Goal: Information Seeking & Learning: Check status

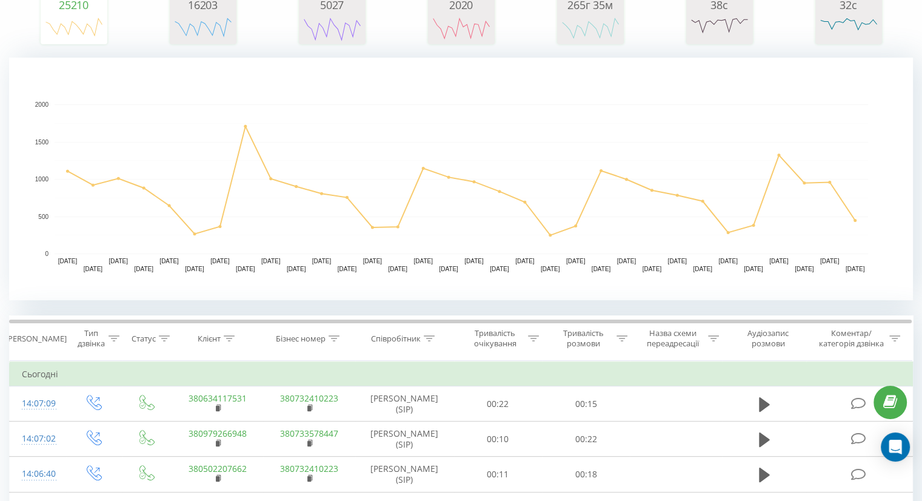
scroll to position [121, 0]
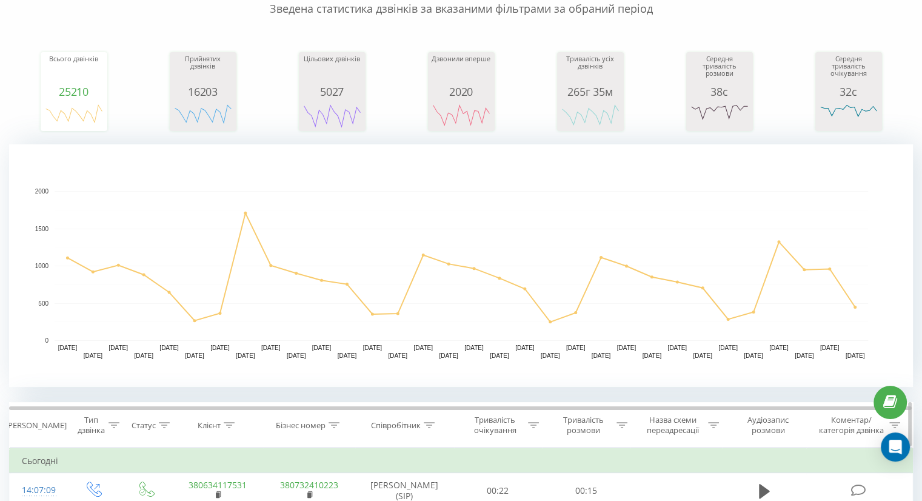
click at [336, 422] on icon at bounding box center [333, 425] width 11 height 6
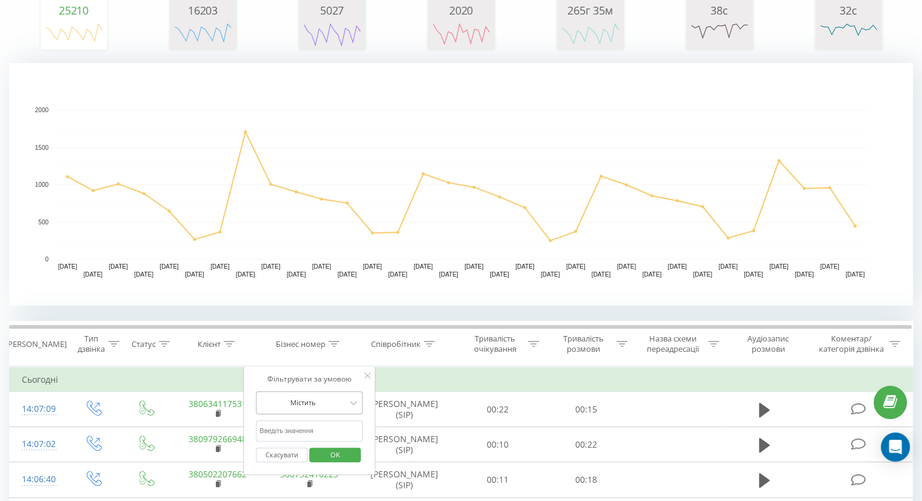
scroll to position [242, 0]
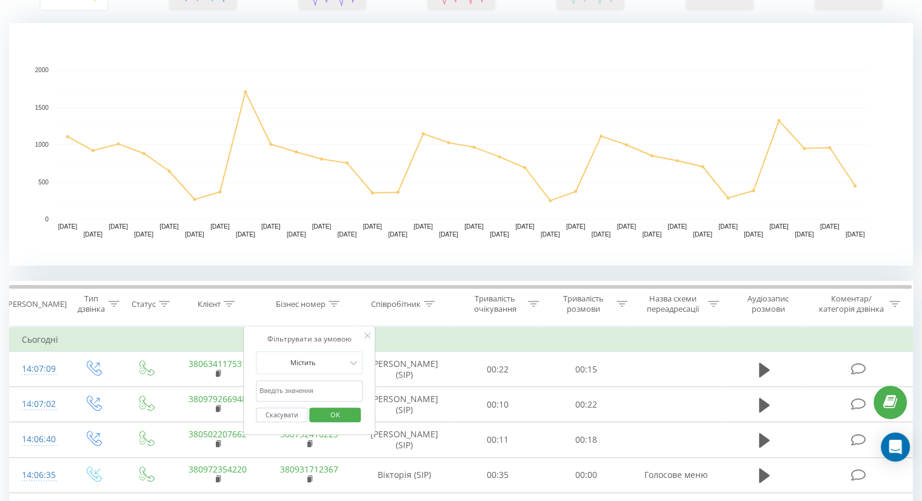
click at [319, 391] on input "text" at bounding box center [309, 390] width 107 height 21
paste input "[PHONE_NUMBER]"
click at [309, 387] on input "[PHONE_NUMBER]" at bounding box center [309, 390] width 107 height 21
click at [299, 388] on input "[PHONE_NUMBER]" at bounding box center [309, 390] width 107 height 21
click at [288, 388] on input "[PHONE_NUMBER]" at bounding box center [309, 390] width 107 height 21
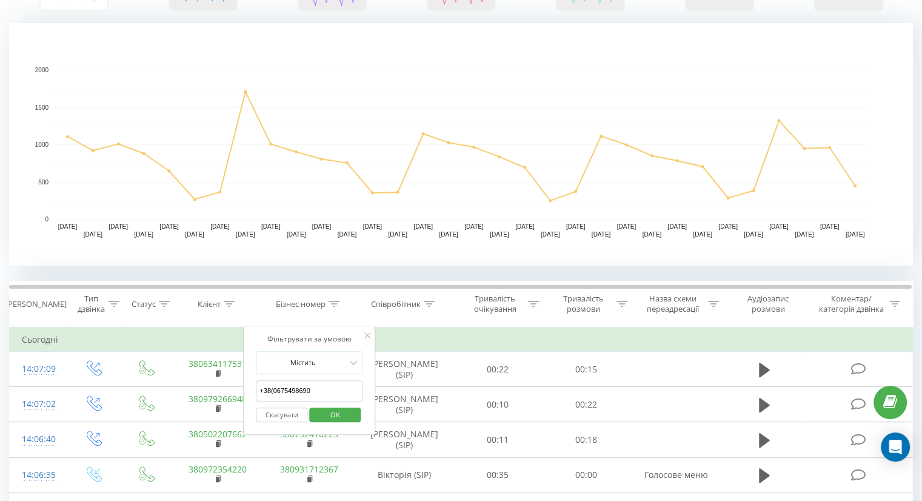
click at [274, 388] on input "+38(0675498690" at bounding box center [309, 390] width 107 height 21
click at [264, 388] on input "[PHONE_NUMBER]" at bounding box center [309, 390] width 107 height 21
type input "380675498690"
click at [321, 413] on span "OK" at bounding box center [335, 414] width 34 height 19
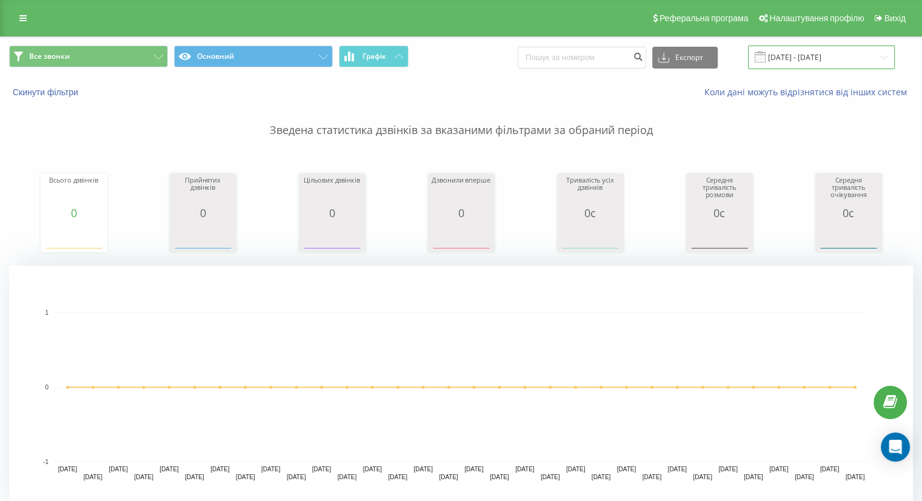
click at [817, 59] on input "[DATE] - [DATE]" at bounding box center [821, 57] width 147 height 24
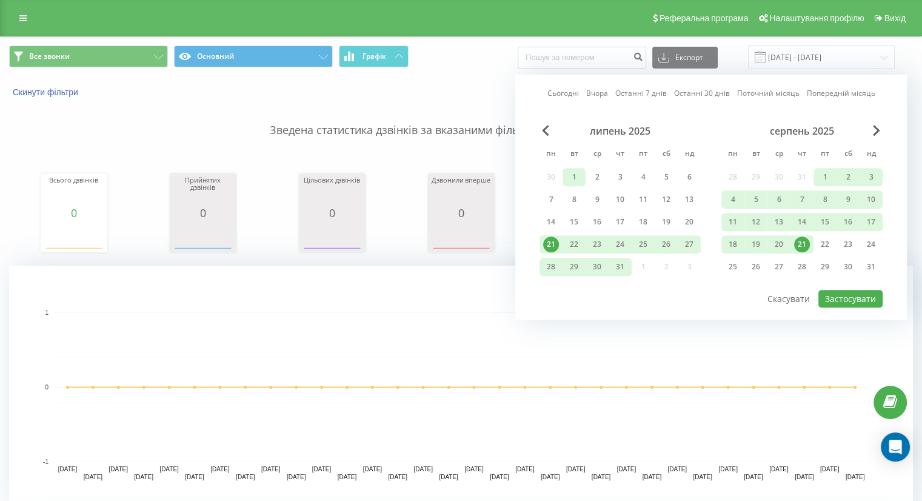
click at [572, 174] on div "1" at bounding box center [574, 177] width 16 height 16
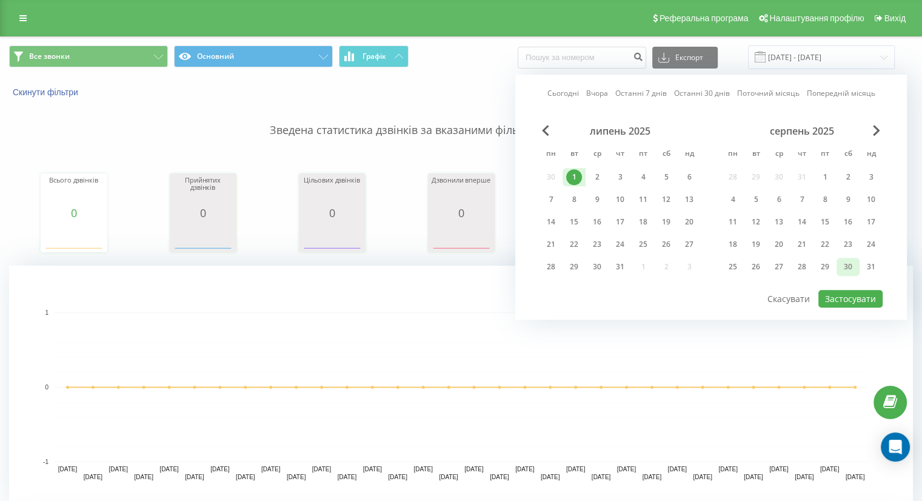
click at [856, 265] on div "30" at bounding box center [847, 267] width 23 height 18
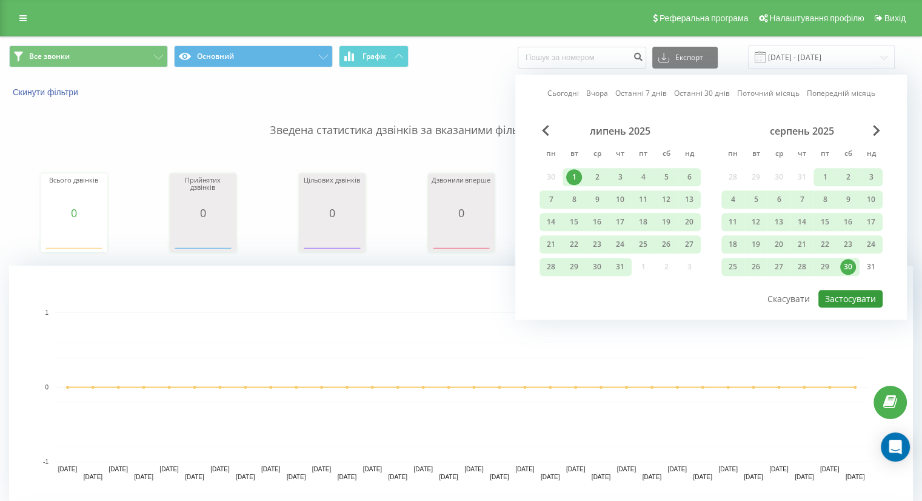
click at [857, 291] on button "Застосувати" at bounding box center [850, 299] width 64 height 18
type input "[DATE] - [DATE]"
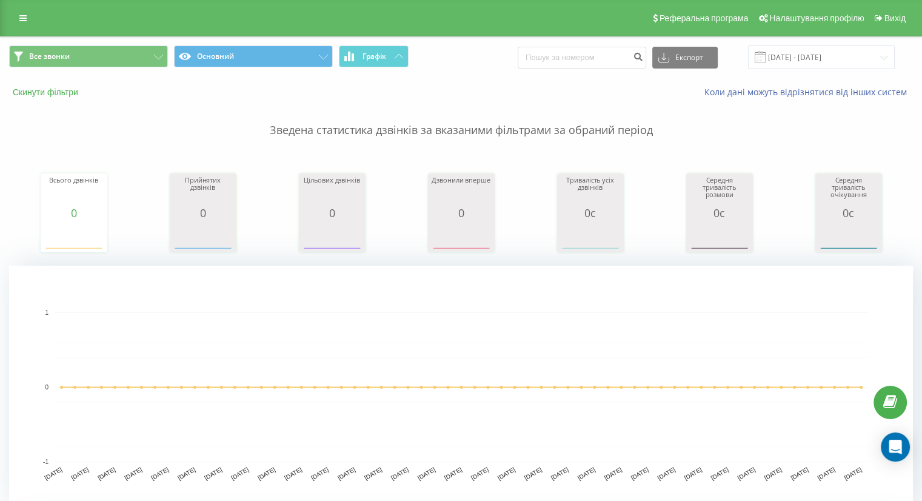
click at [65, 95] on button "Скинути фільтри" at bounding box center [46, 92] width 75 height 11
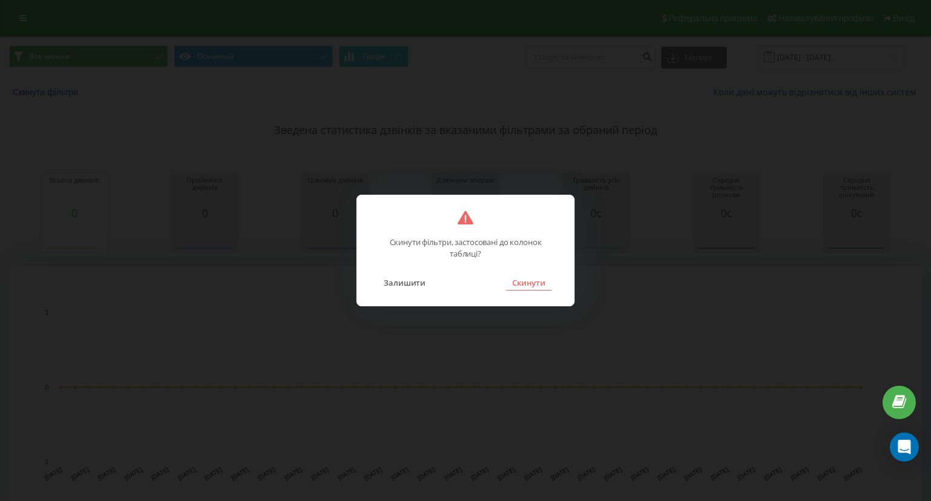
click at [522, 284] on button "Скинути" at bounding box center [528, 283] width 45 height 16
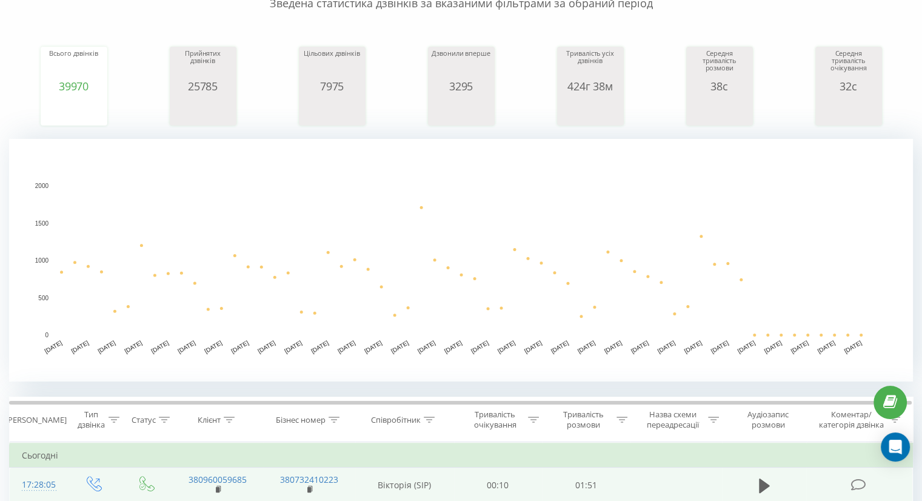
scroll to position [364, 0]
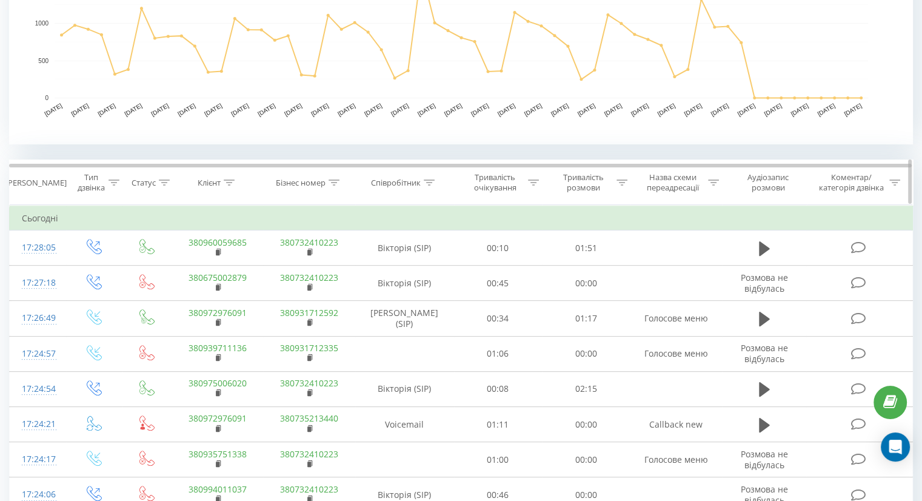
click at [231, 179] on icon at bounding box center [229, 182] width 11 height 6
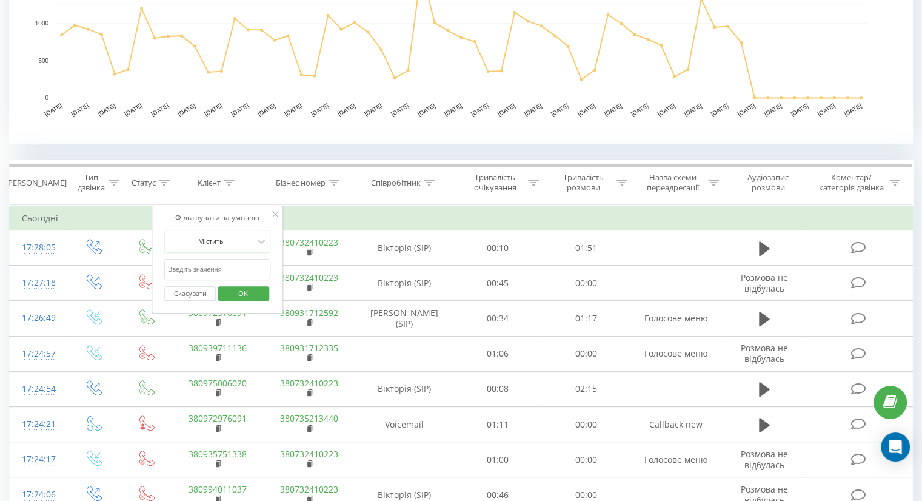
click at [207, 265] on input "text" at bounding box center [217, 269] width 107 height 21
paste input "[PHONE_NUMBER]"
click at [218, 268] on input "[PHONE_NUMBER]" at bounding box center [217, 269] width 107 height 21
click at [207, 267] on input "[PHONE_NUMBER]" at bounding box center [217, 269] width 107 height 21
click at [195, 267] on input "[PHONE_NUMBER]" at bounding box center [217, 269] width 107 height 21
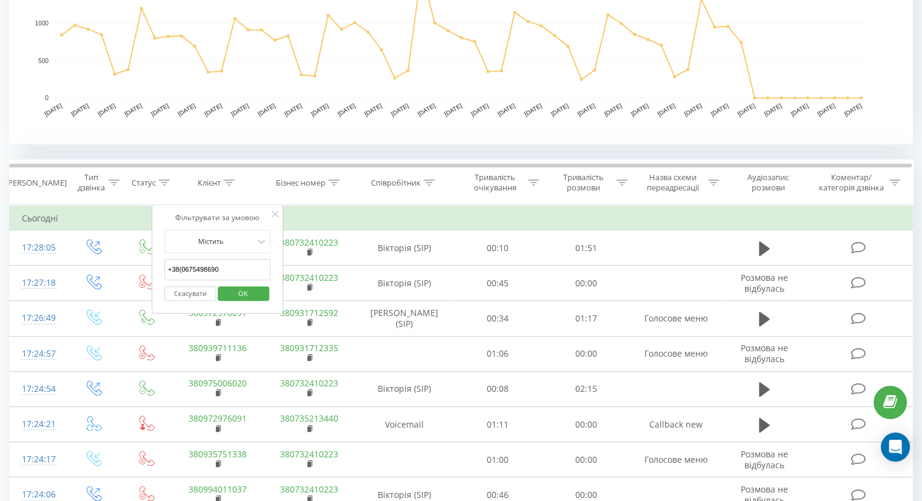
click at [181, 267] on input "+38(0675498690" at bounding box center [217, 269] width 107 height 21
click at [173, 267] on input "[PHONE_NUMBER]" at bounding box center [217, 269] width 107 height 21
type input "380675498690"
click at [228, 289] on span "OK" at bounding box center [243, 293] width 34 height 19
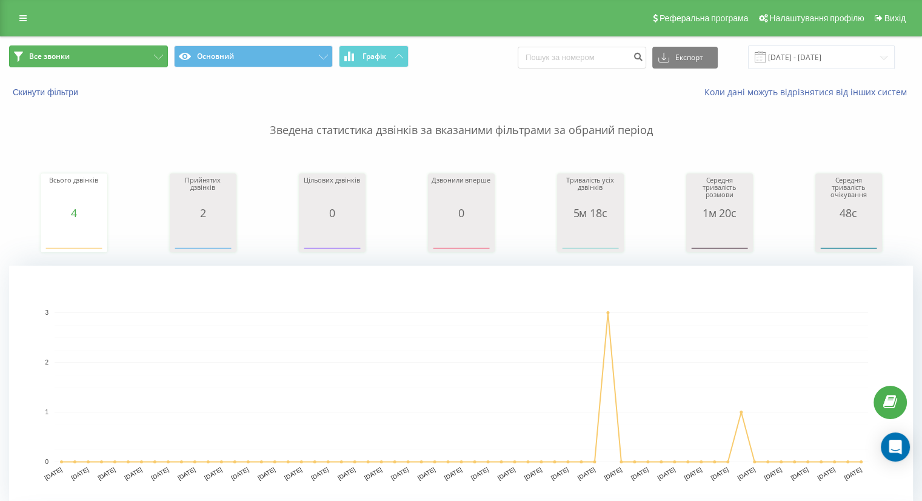
click at [162, 55] on icon at bounding box center [158, 57] width 9 height 5
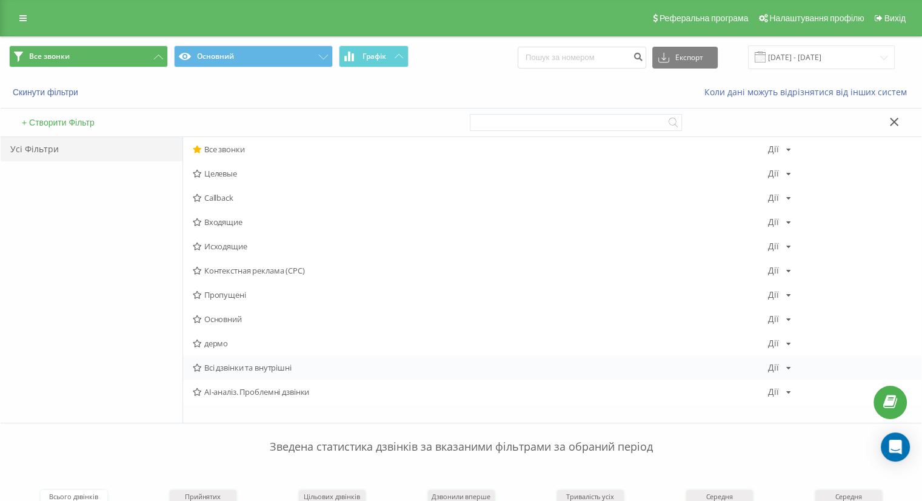
click at [256, 371] on span "Всі дзвінки та внутрішні" at bounding box center [480, 367] width 575 height 8
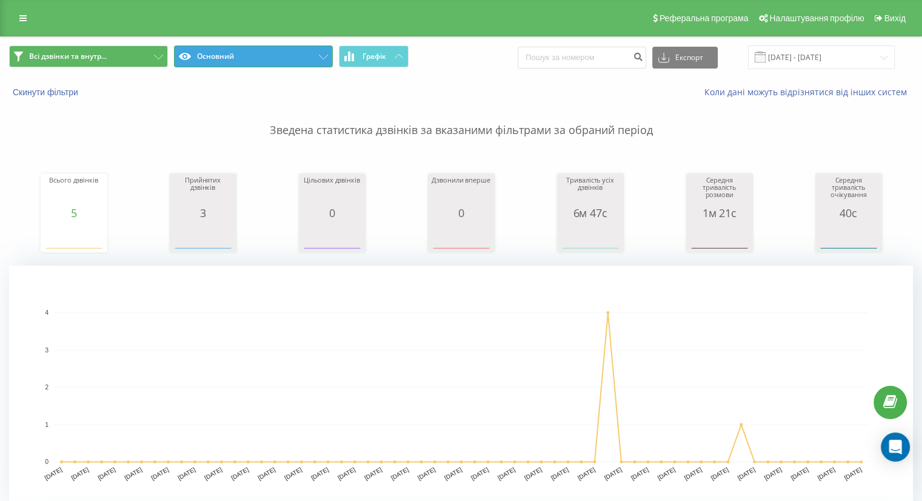
click at [261, 55] on button "Основний" at bounding box center [253, 56] width 159 height 22
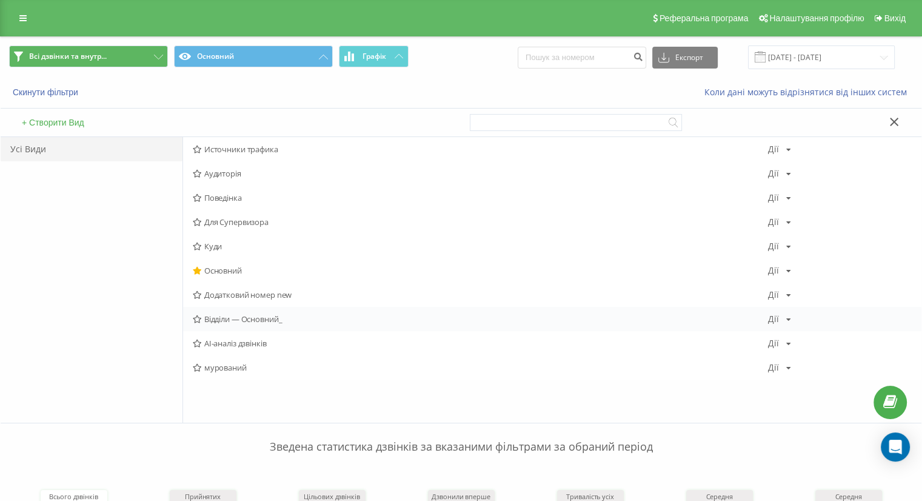
click at [242, 318] on span "Відділи — Основний_" at bounding box center [480, 318] width 575 height 8
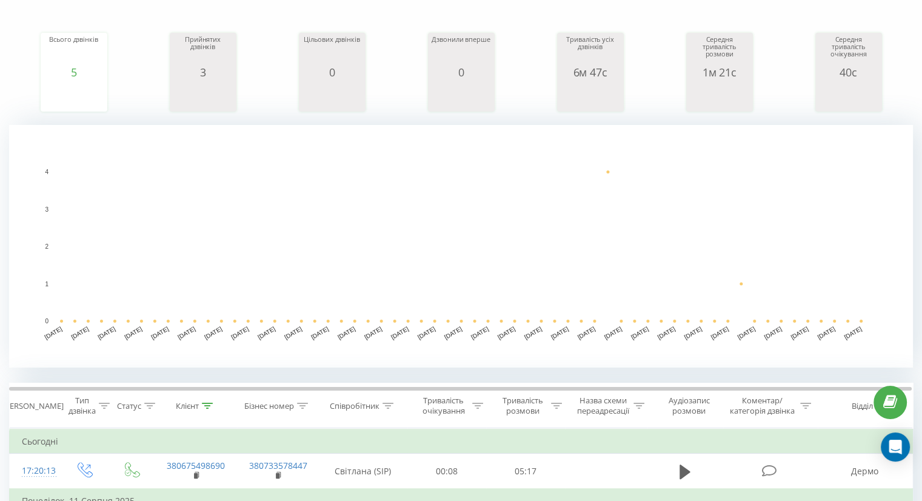
scroll to position [364, 0]
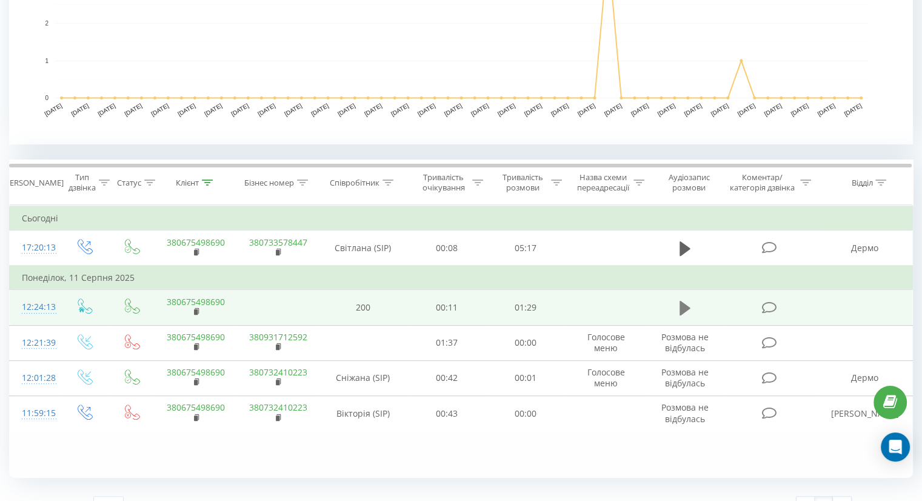
click at [678, 304] on button at bounding box center [685, 308] width 18 height 18
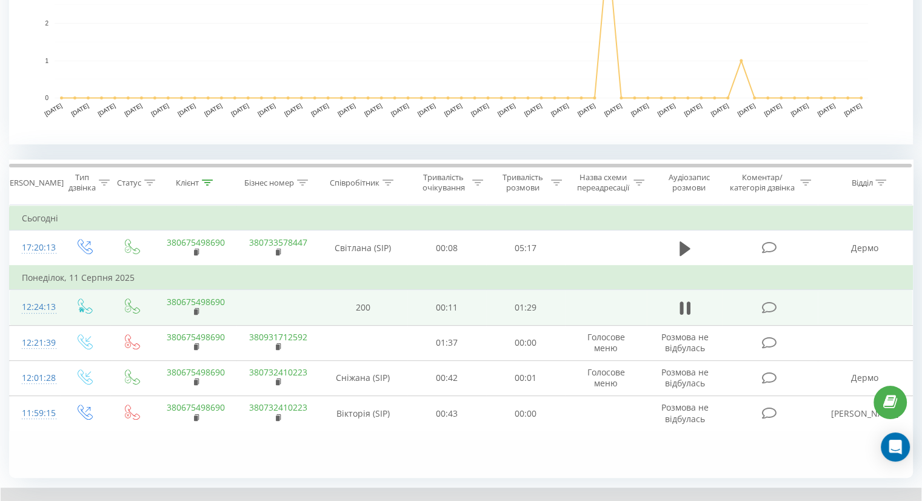
click at [456, 449] on div "Фільтрувати за умовою Дорівнює Введіть значення Скасувати OK Фільтрувати за умо…" at bounding box center [461, 341] width 904 height 273
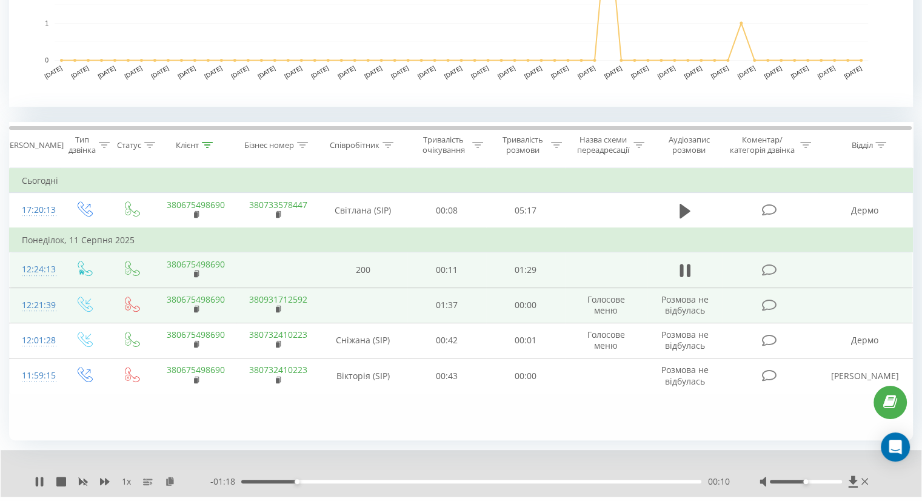
scroll to position [432, 0]
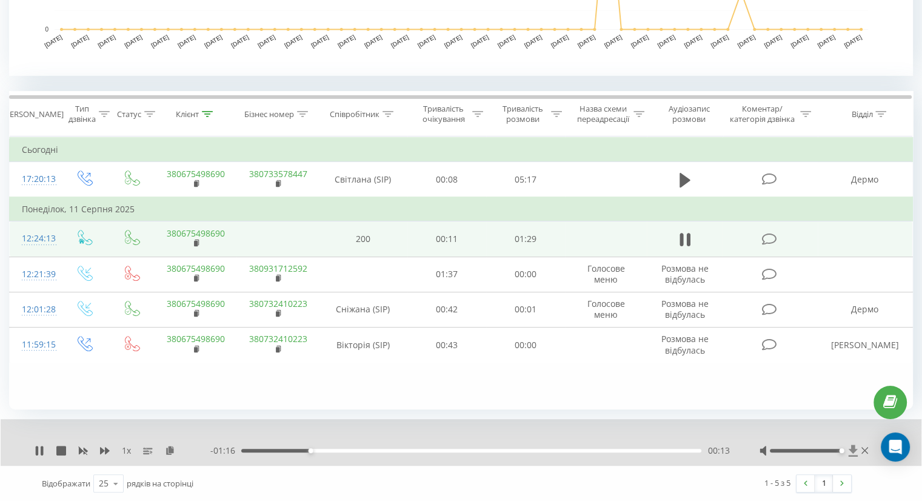
drag, startPoint x: 816, startPoint y: 448, endPoint x: 848, endPoint y: 448, distance: 32.7
click at [848, 448] on div at bounding box center [814, 450] width 111 height 12
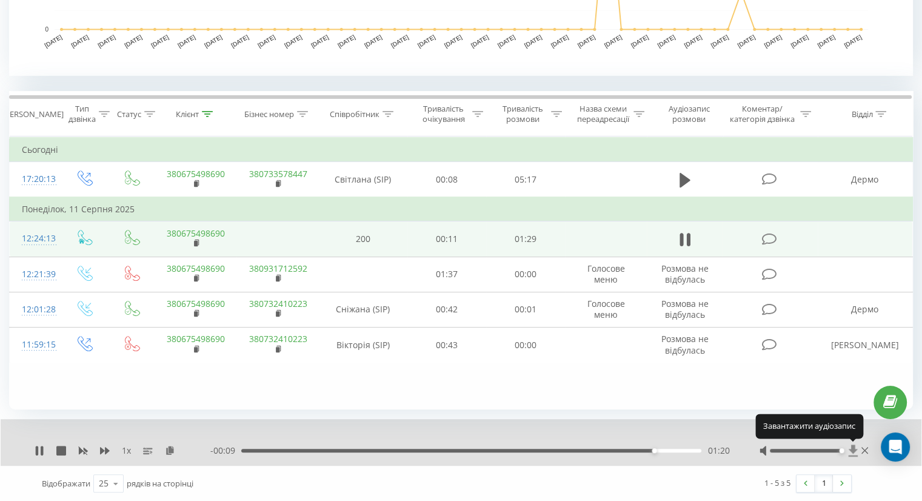
click at [851, 453] on icon at bounding box center [853, 450] width 10 height 12
